Goal: Obtain resource: Download file/media

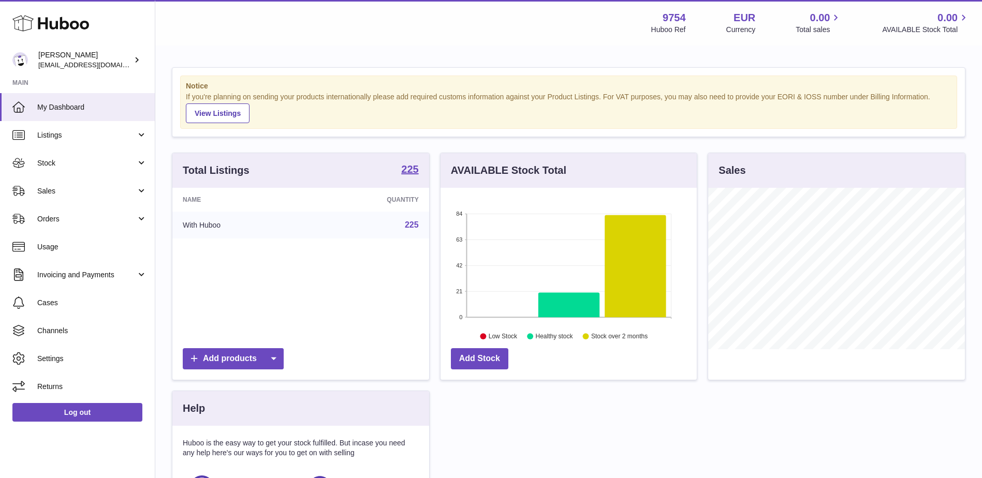
scroll to position [161, 256]
drag, startPoint x: 0, startPoint y: 0, endPoint x: 70, endPoint y: 160, distance: 175.2
click at [70, 160] on span "Stock" at bounding box center [86, 163] width 99 height 10
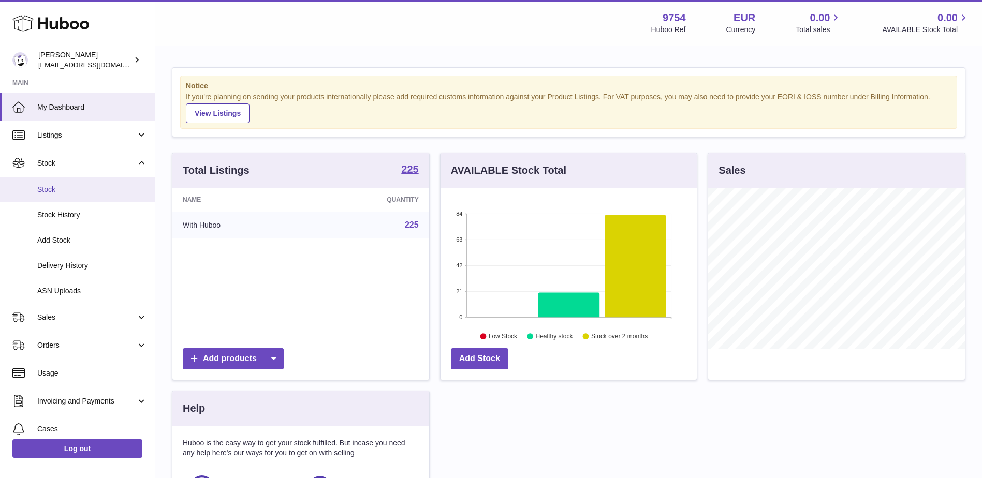
click at [62, 190] on span "Stock" at bounding box center [92, 190] width 110 height 10
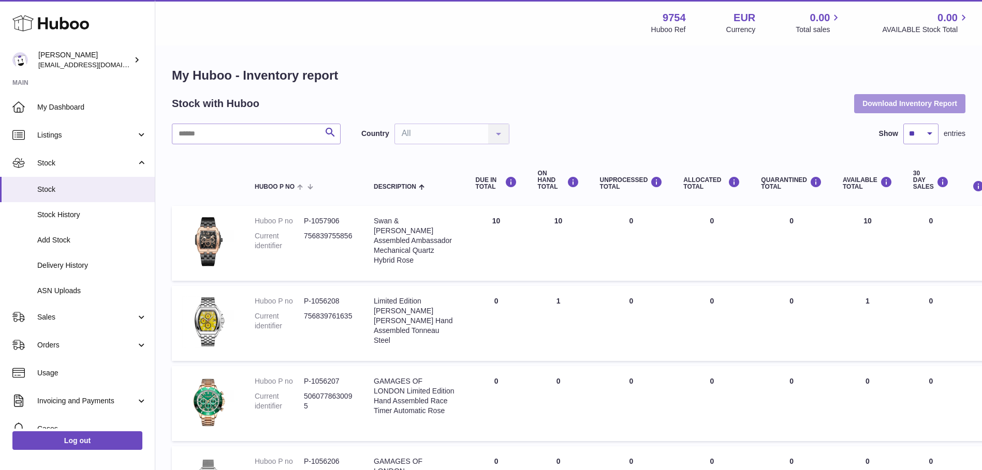
click at [905, 107] on button "Download Inventory Report" at bounding box center [909, 103] width 111 height 19
